Goal: Communication & Community: Ask a question

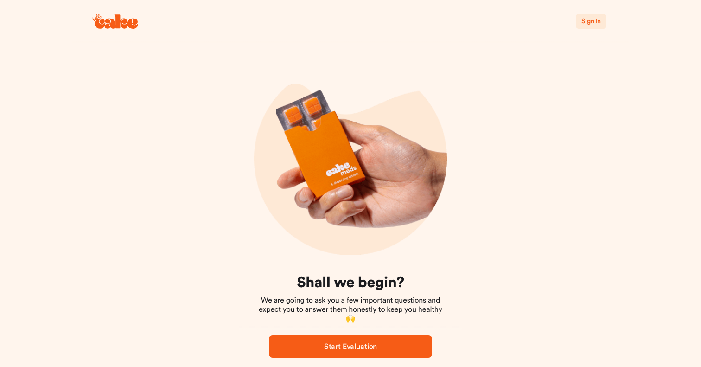
click at [594, 23] on span "Sign In" at bounding box center [591, 21] width 19 height 6
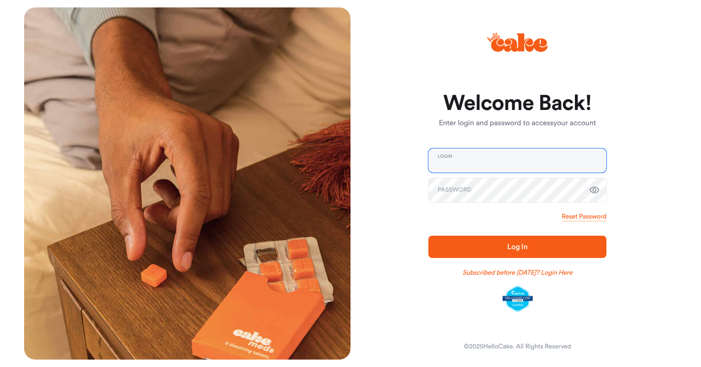
click at [501, 160] on input "email" at bounding box center [518, 160] width 178 height 24
type input "**********"
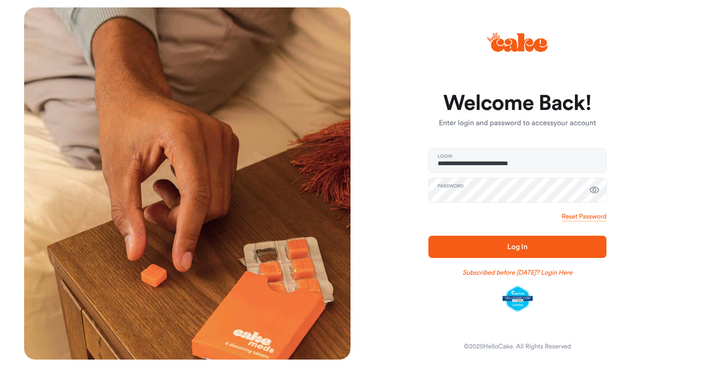
click at [516, 249] on span "Log In" at bounding box center [517, 246] width 20 height 7
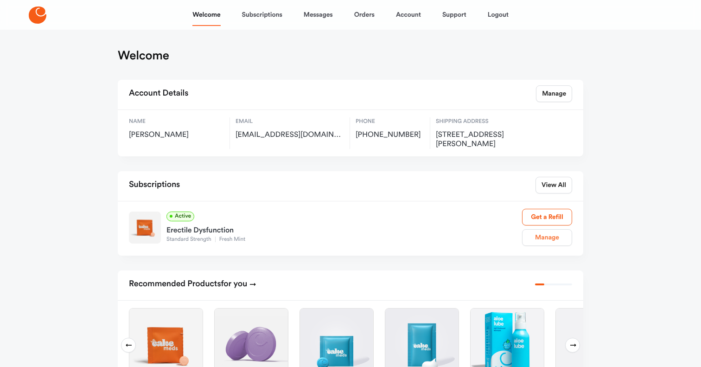
click at [546, 233] on link "Manage" at bounding box center [547, 237] width 50 height 17
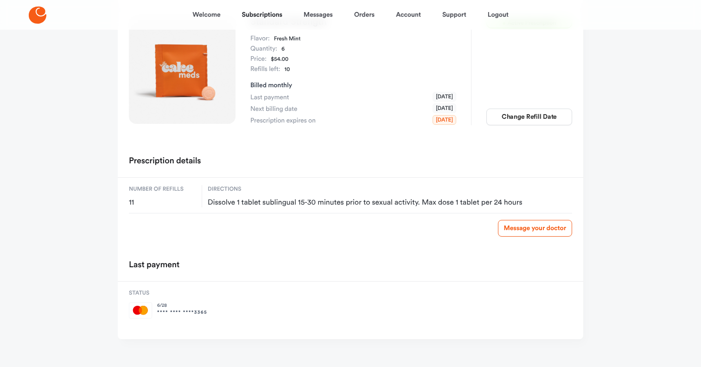
scroll to position [105, 0]
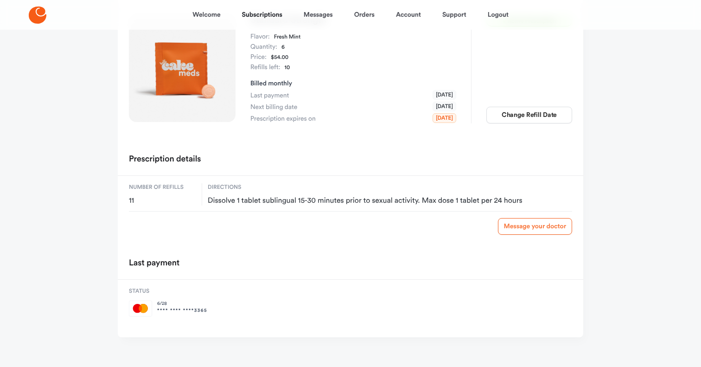
click at [541, 231] on link "Message your doctor" at bounding box center [535, 226] width 74 height 17
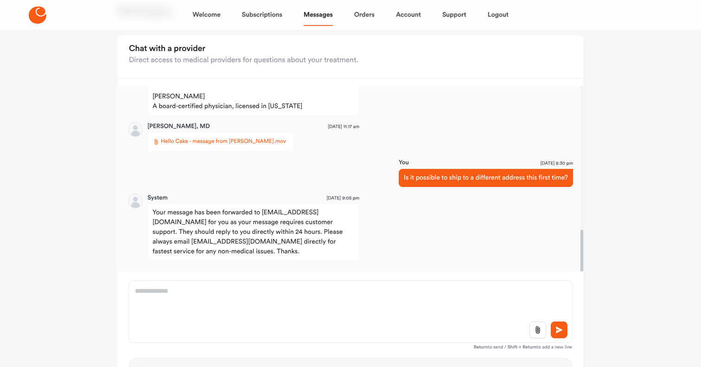
scroll to position [45, 0]
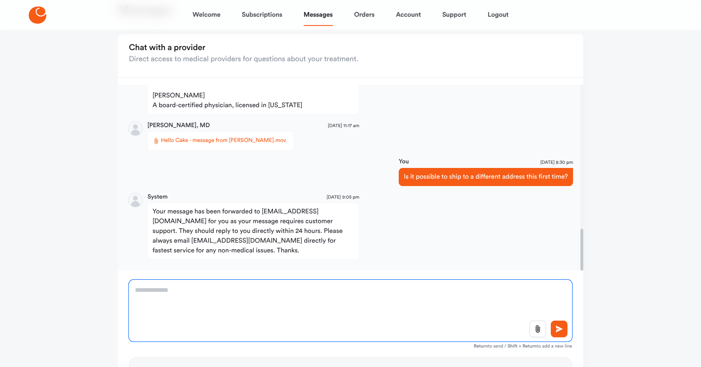
click at [378, 298] on textarea at bounding box center [350, 311] width 443 height 62
type textarea "******"
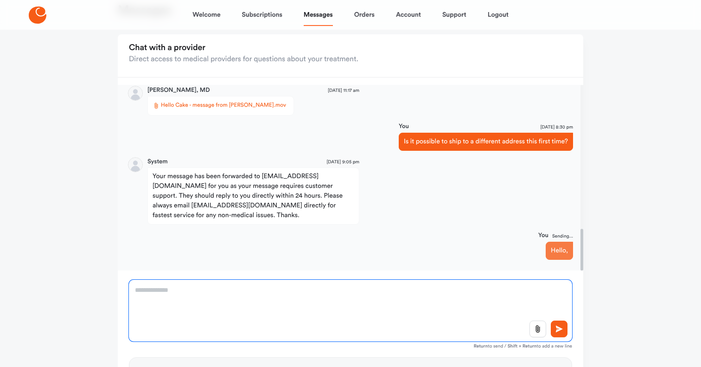
scroll to position [676, 0]
type textarea "*"
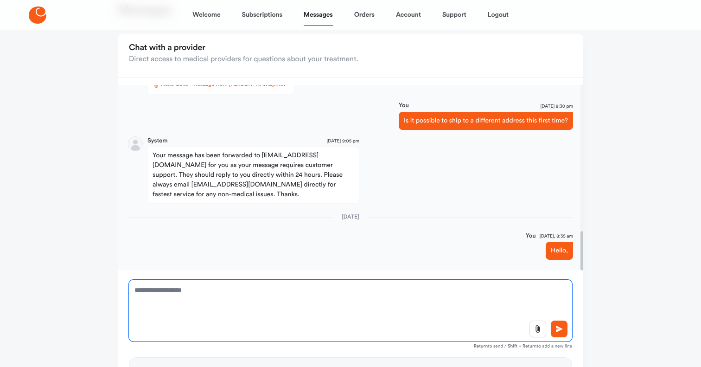
scroll to position [697, 0]
type textarea "**********"
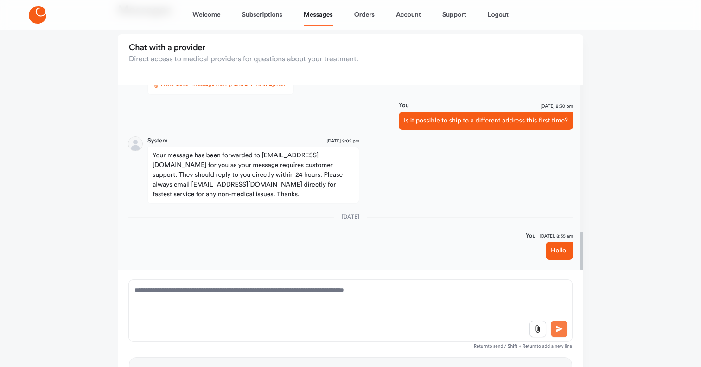
click at [557, 327] on icon at bounding box center [559, 329] width 7 height 7
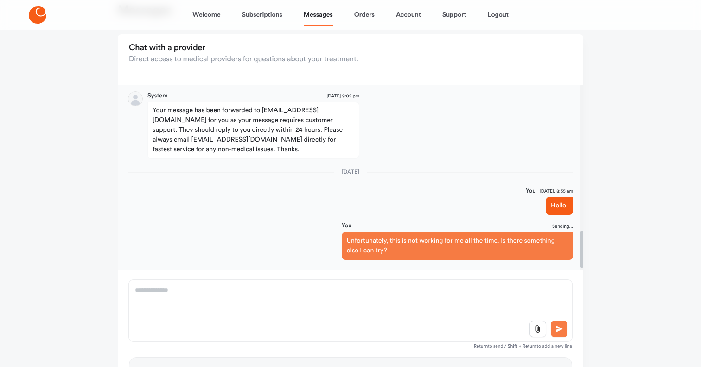
scroll to position [742, 0]
click at [211, 13] on link "Welcome" at bounding box center [206, 15] width 28 height 22
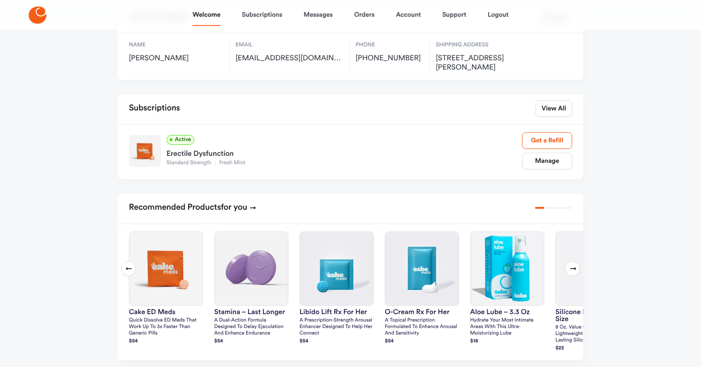
scroll to position [128, 0]
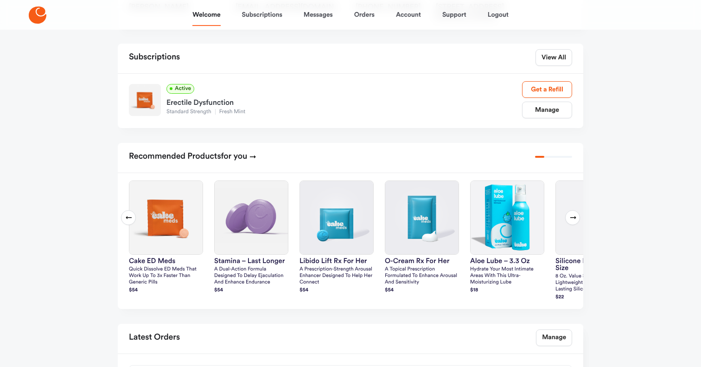
click at [574, 216] on icon at bounding box center [573, 217] width 7 height 7
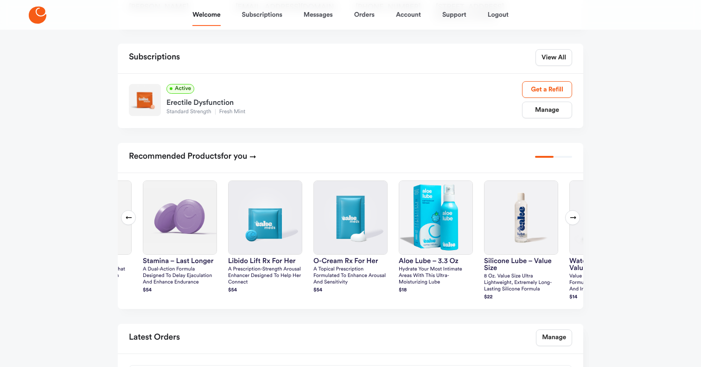
click at [574, 216] on icon at bounding box center [573, 217] width 7 height 7
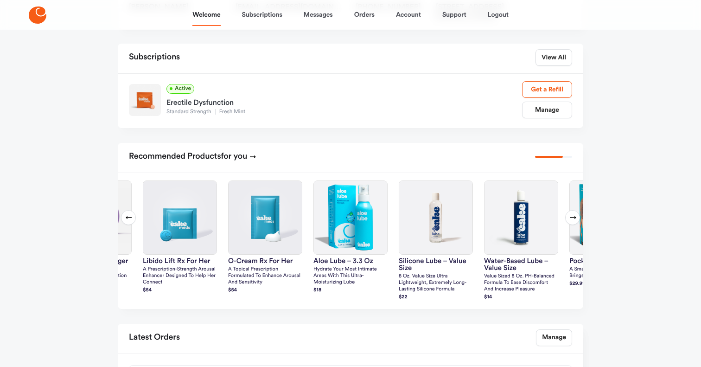
click at [574, 216] on icon at bounding box center [573, 217] width 7 height 7
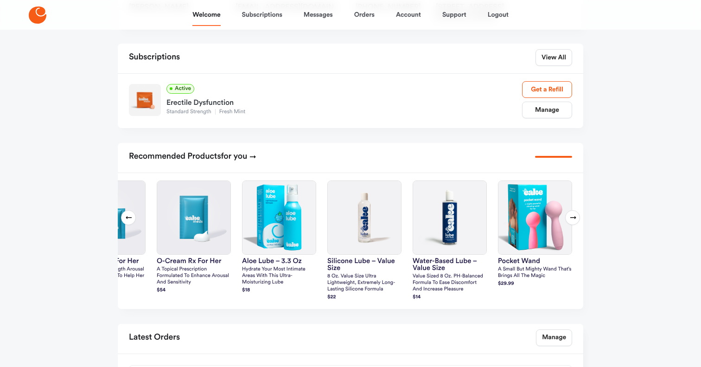
click at [574, 216] on icon at bounding box center [573, 217] width 7 height 7
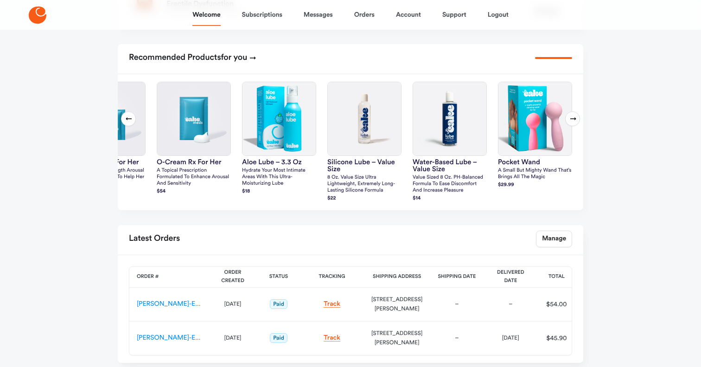
scroll to position [227, 0]
click at [331, 300] on link "Track" at bounding box center [332, 303] width 17 height 7
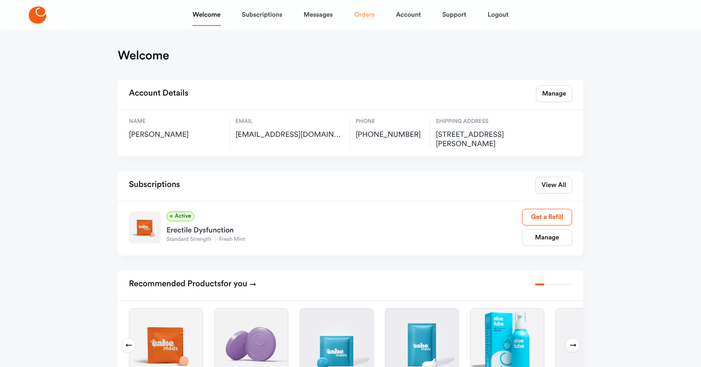
click at [361, 14] on link "Orders" at bounding box center [364, 15] width 20 height 22
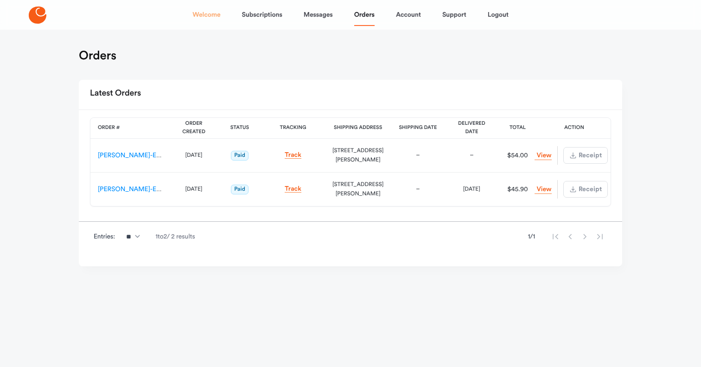
click at [200, 11] on link "Welcome" at bounding box center [206, 15] width 28 height 22
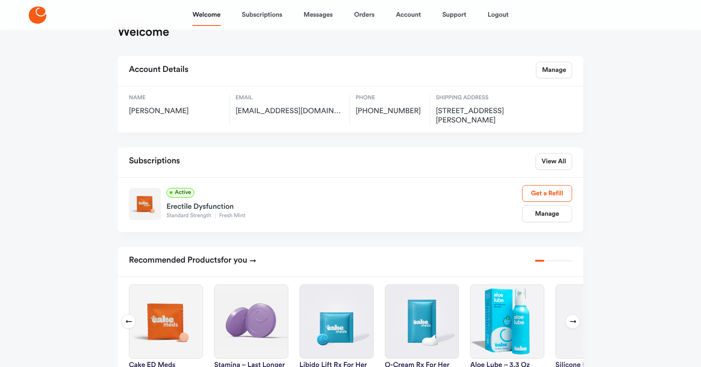
scroll to position [116, 0]
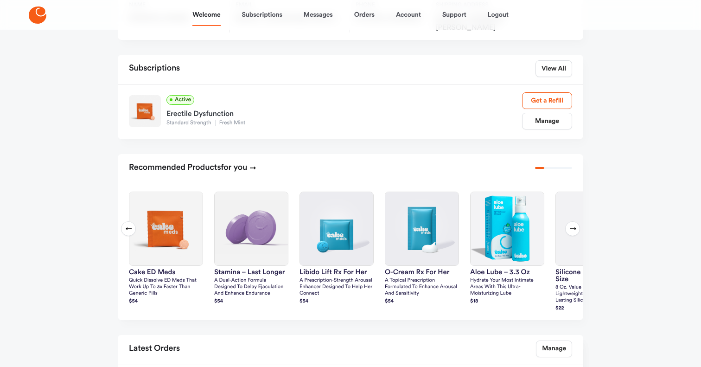
click at [200, 167] on h2 "Recommended Products for you" at bounding box center [193, 168] width 128 height 17
click at [176, 228] on img at bounding box center [165, 228] width 73 height 73
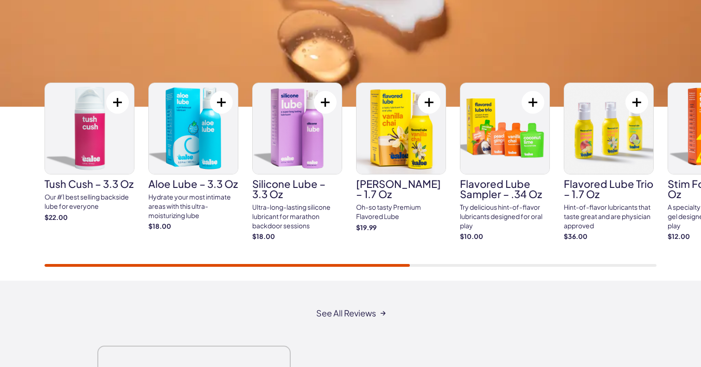
scroll to position [1533, 0]
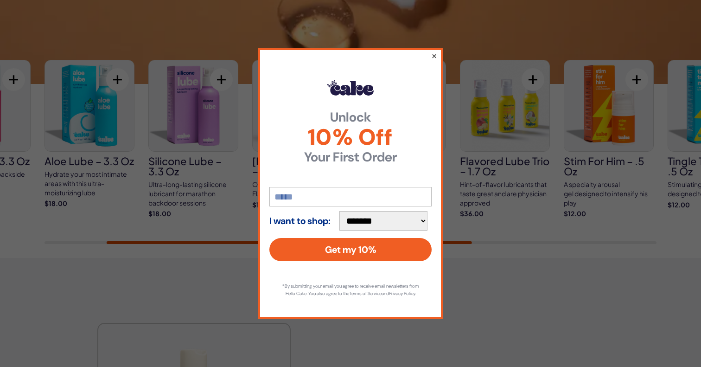
click at [434, 50] on button "×" at bounding box center [434, 55] width 6 height 11
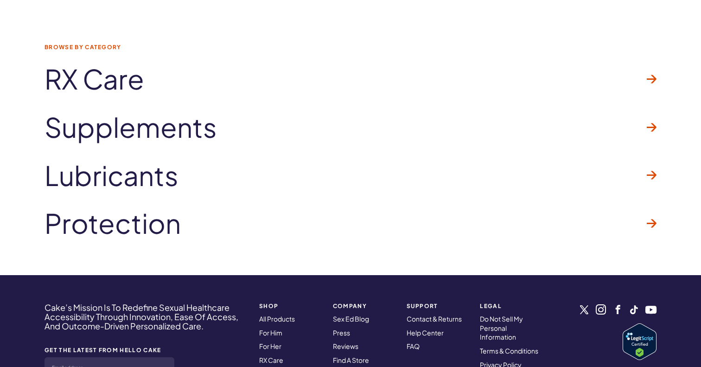
scroll to position [2720, 0]
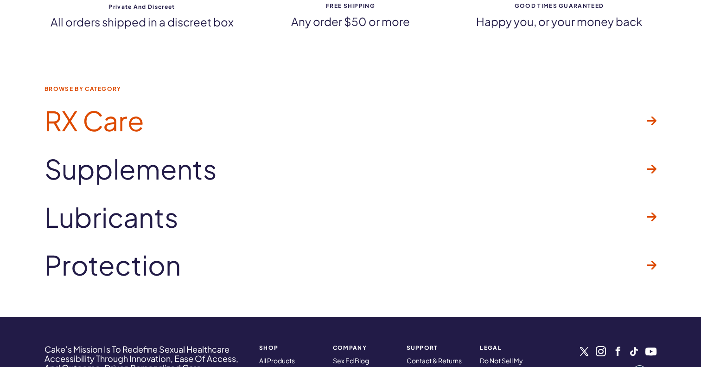
click at [653, 118] on icon at bounding box center [652, 120] width 10 height 8
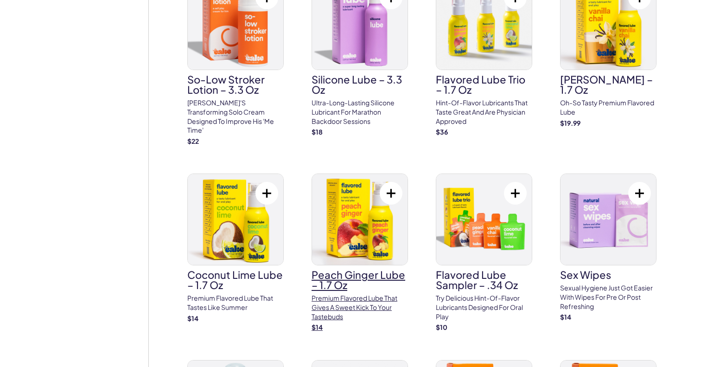
scroll to position [1105, 0]
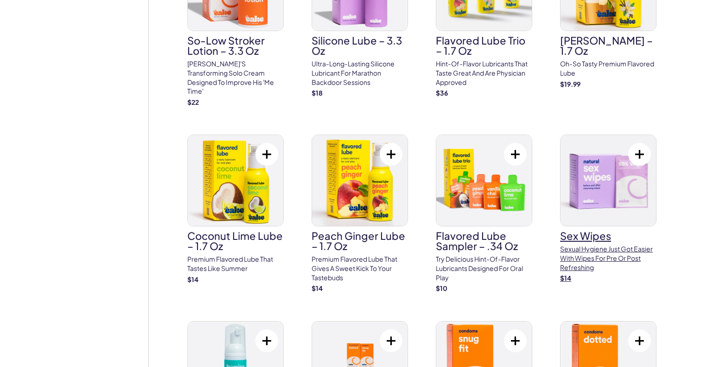
click at [622, 191] on img at bounding box center [609, 180] width 96 height 91
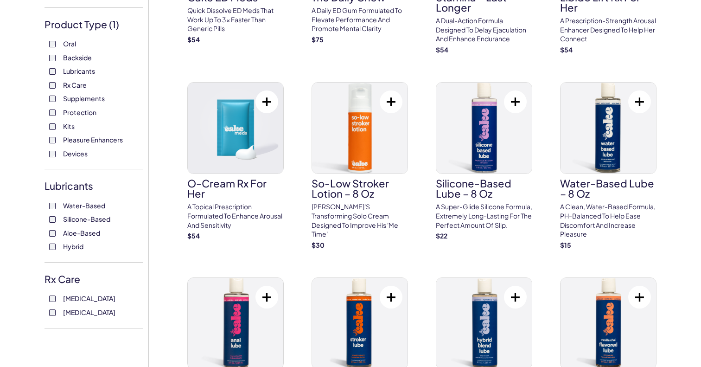
scroll to position [0, 0]
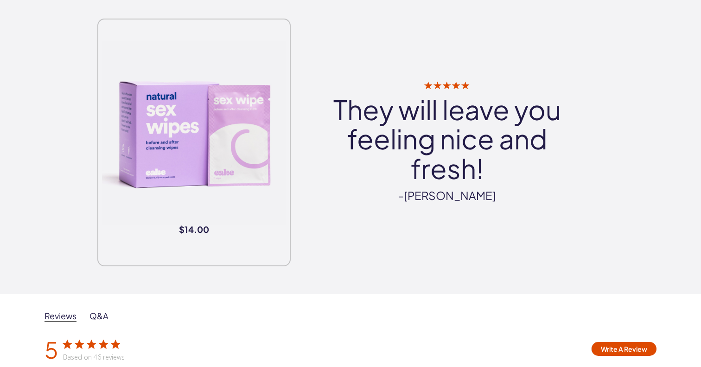
scroll to position [1240, 0]
